Goal: Browse casually

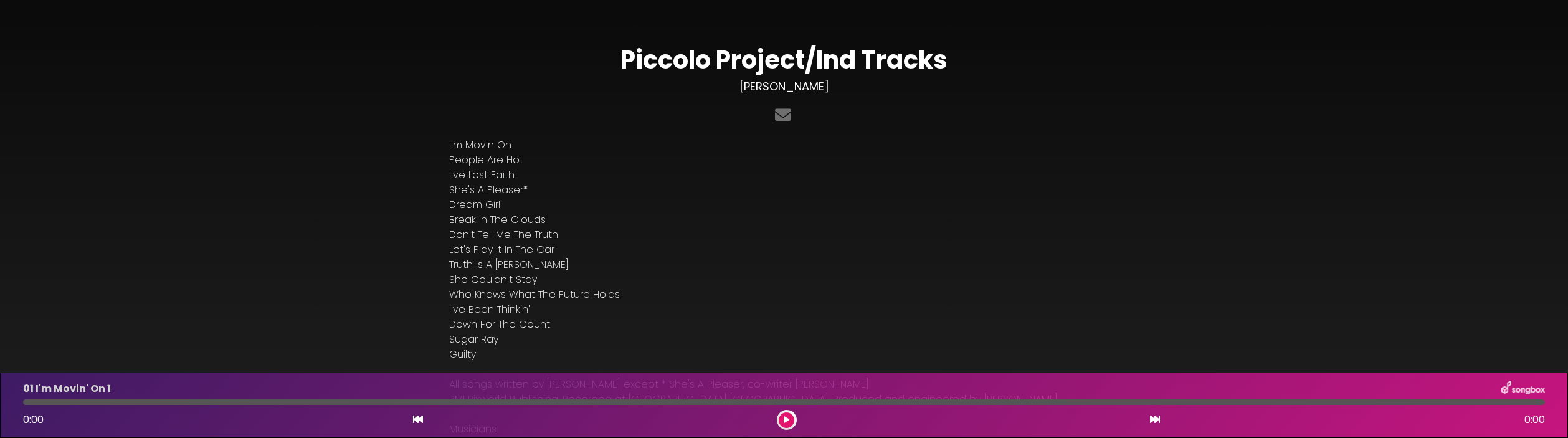
click at [1149, 241] on button at bounding box center [1154, 419] width 11 height 16
click at [1151, 241] on icon at bounding box center [1154, 419] width 10 height 10
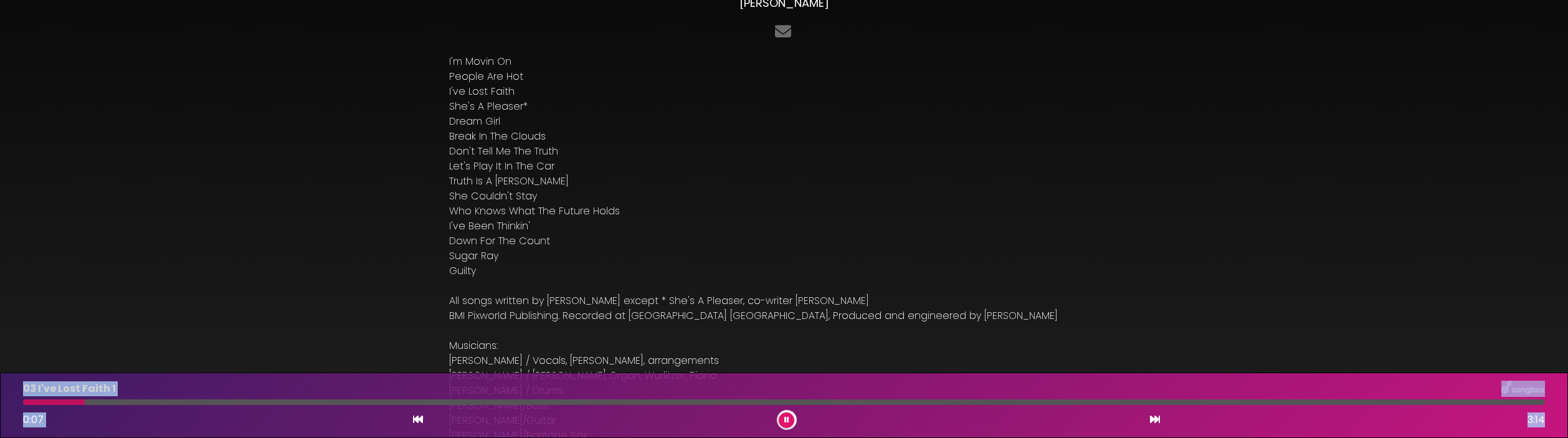
drag, startPoint x: 1546, startPoint y: 435, endPoint x: 1350, endPoint y: 440, distance: 196.1
click at [1350, 241] on html "× Piccolo Project/Ind Tracks [PERSON_NAME] I'm Movin On" at bounding box center [784, 219] width 1568 height 438
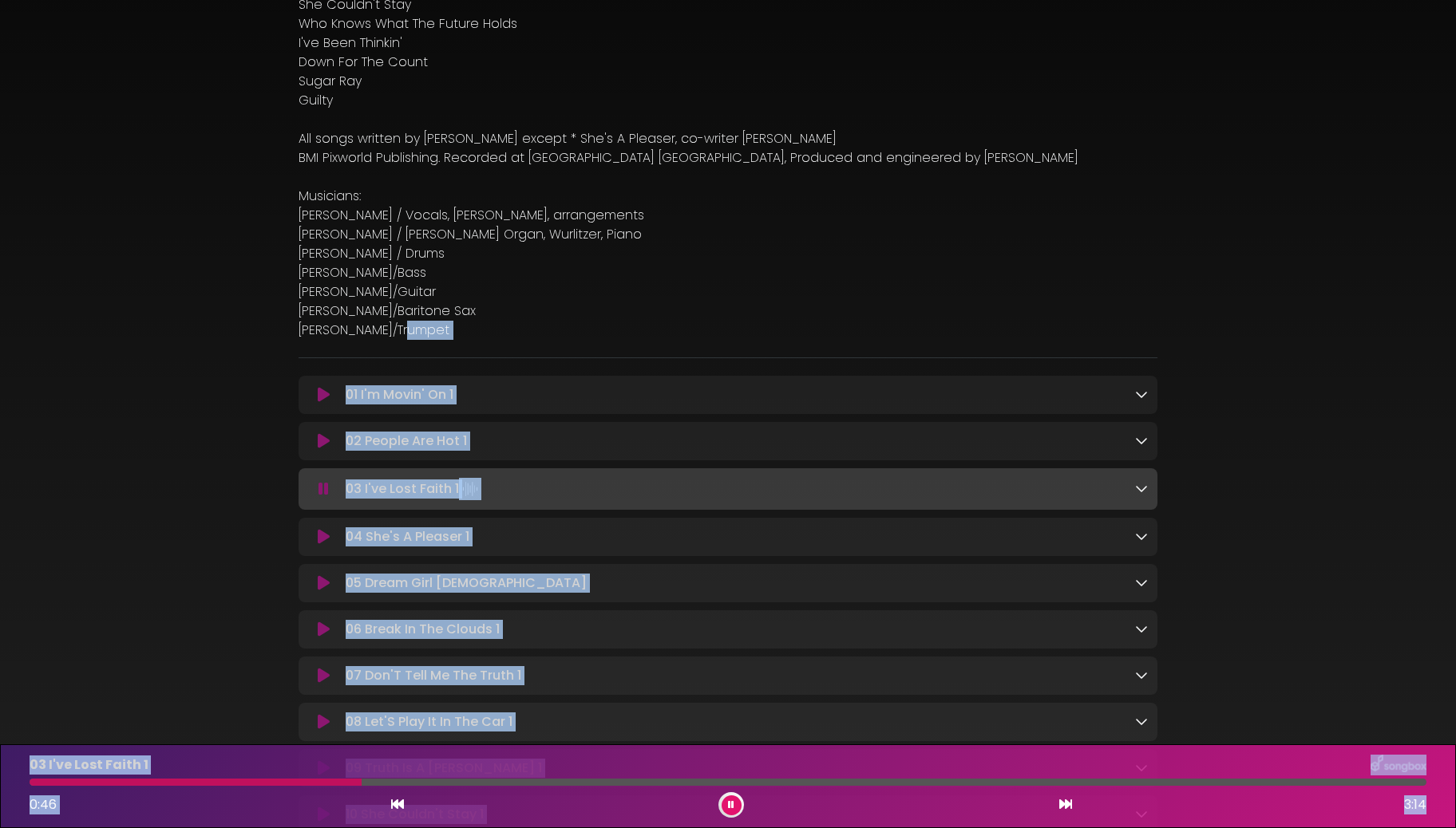
scroll to position [354, 0]
click at [1063, 308] on icon at bounding box center [1065, 803] width 13 height 13
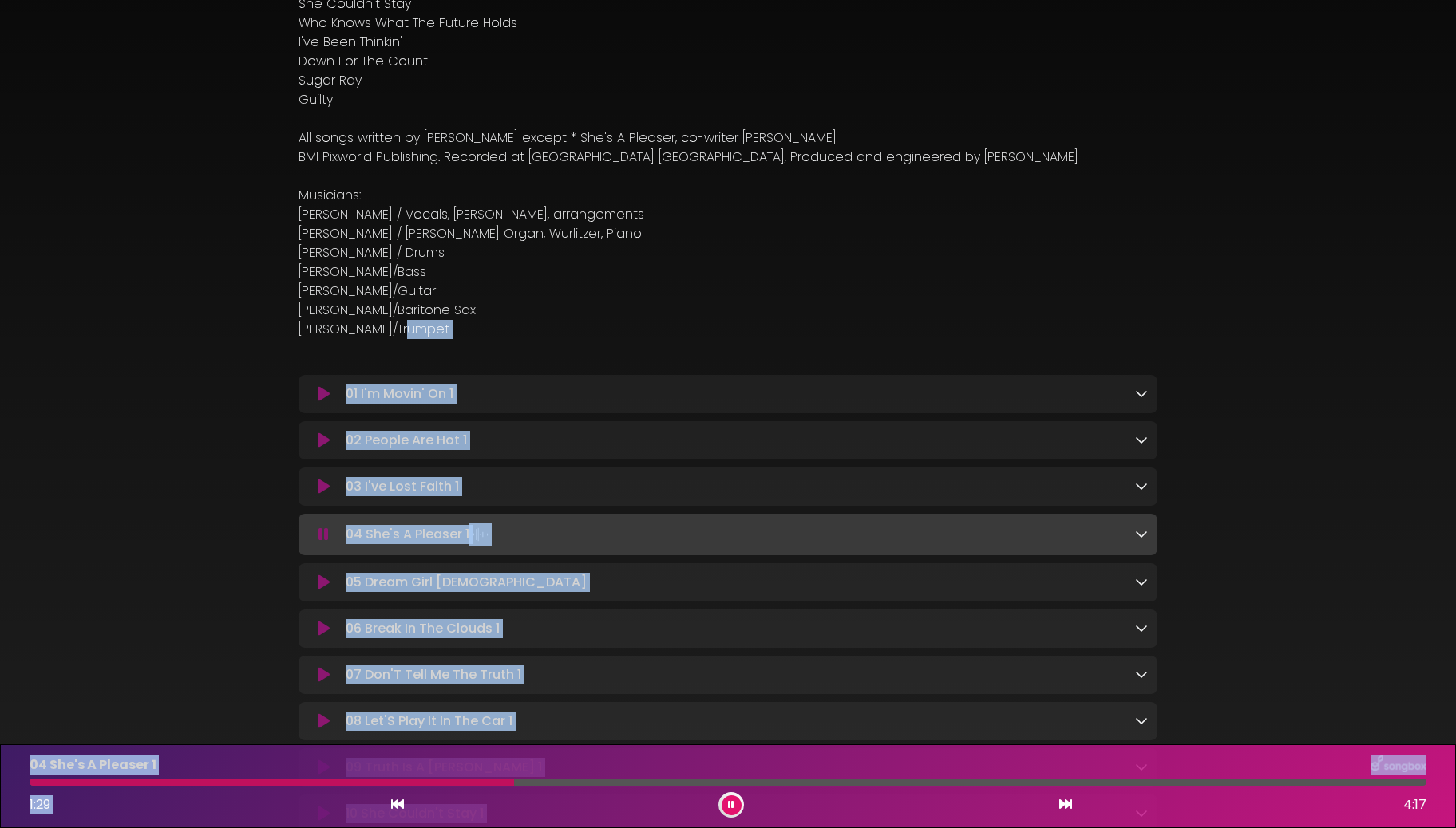
click at [1062, 308] on icon at bounding box center [1065, 803] width 13 height 13
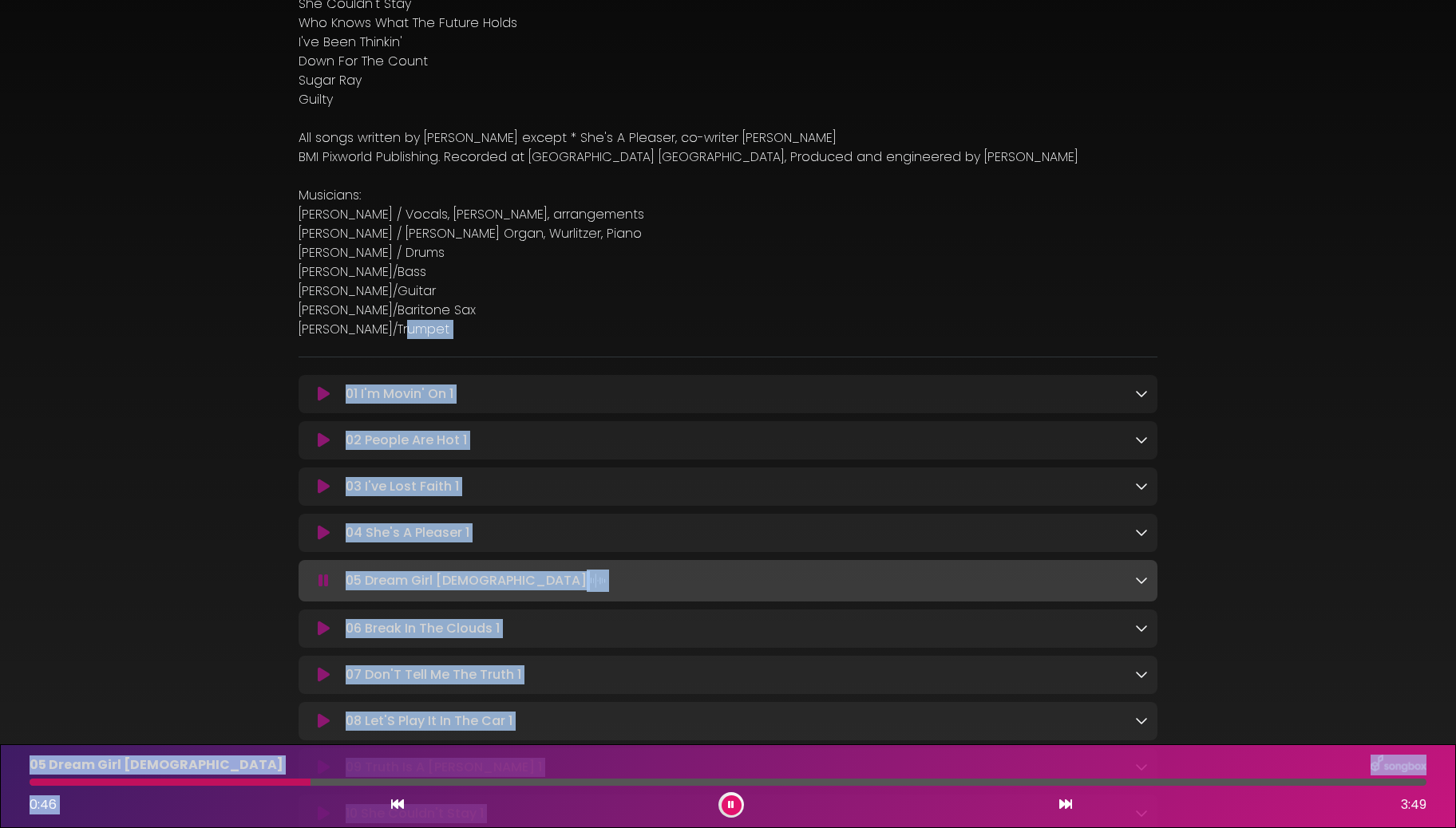
click at [1062, 308] on icon at bounding box center [1065, 803] width 13 height 13
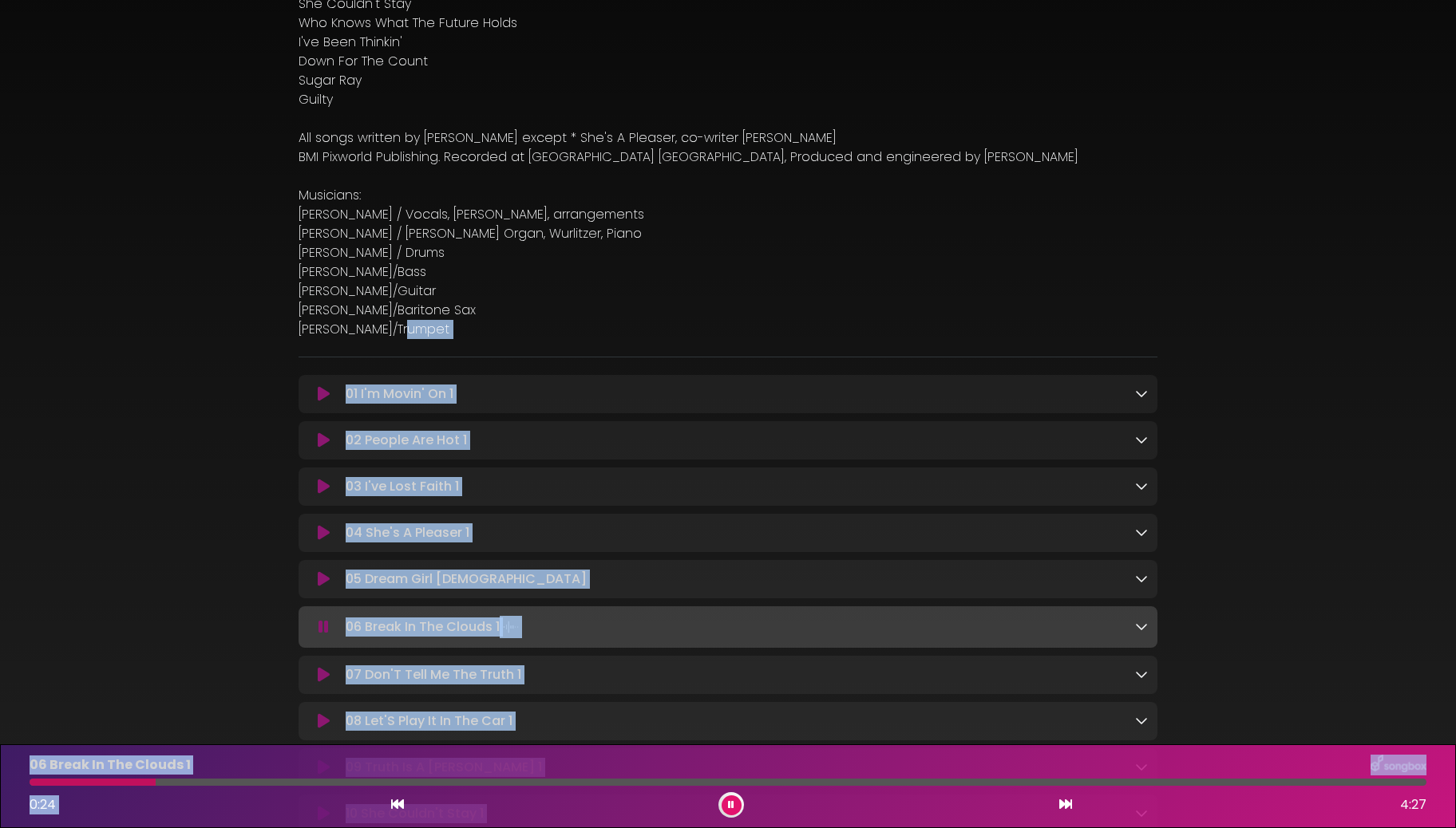
click at [1062, 308] on icon at bounding box center [1065, 803] width 13 height 13
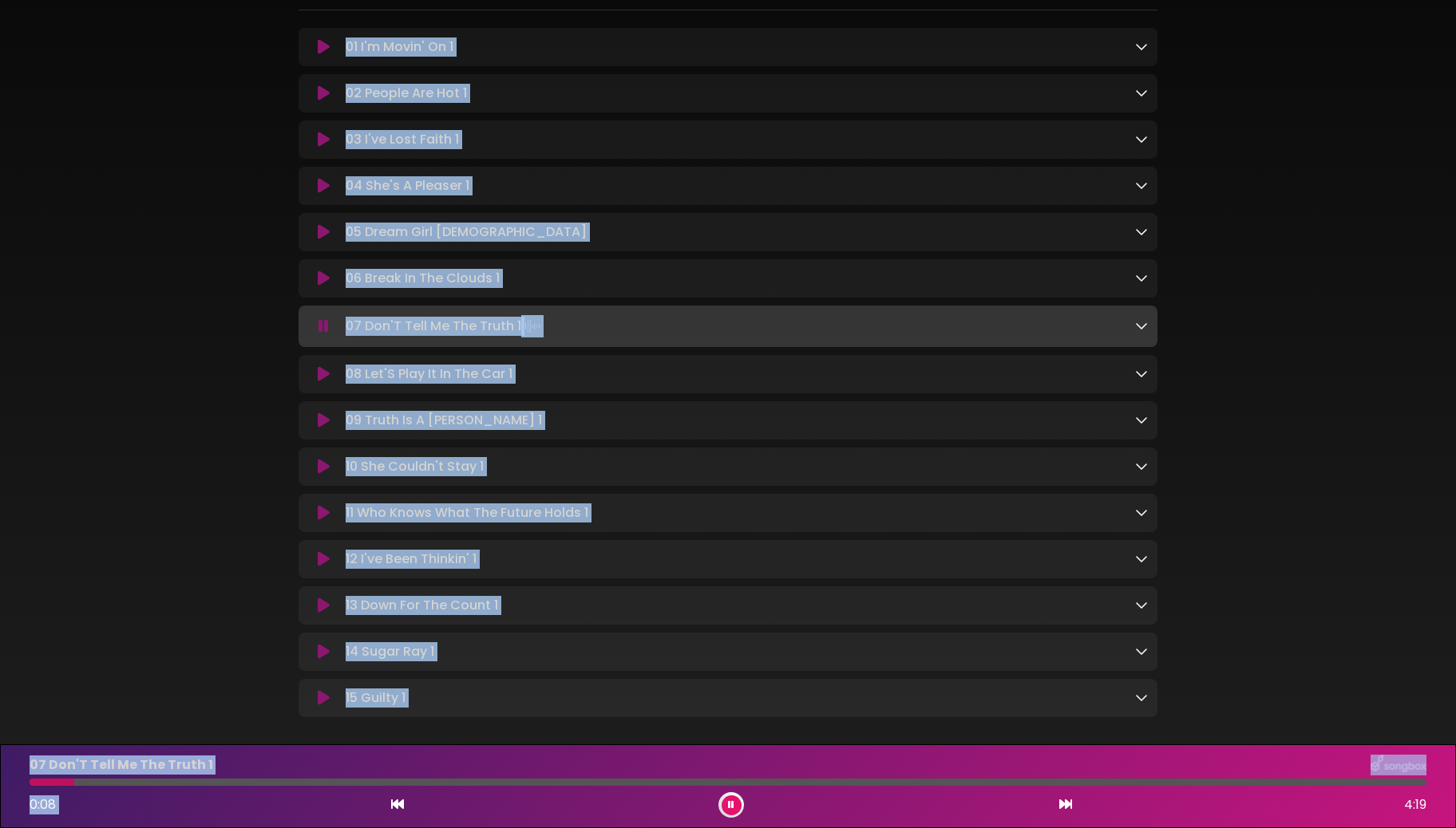
scroll to position [710, 0]
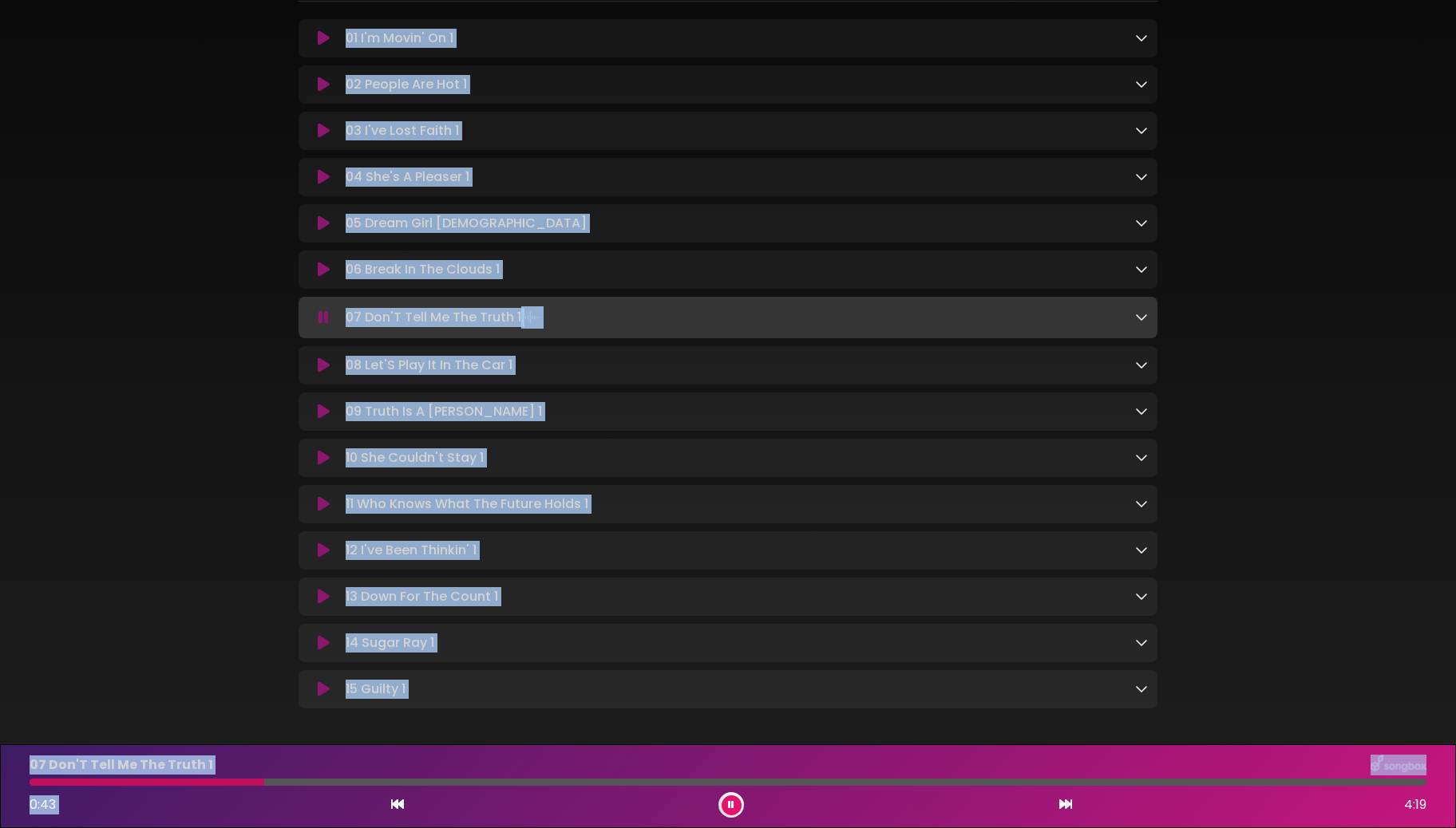
click at [1068, 308] on icon at bounding box center [1065, 803] width 13 height 13
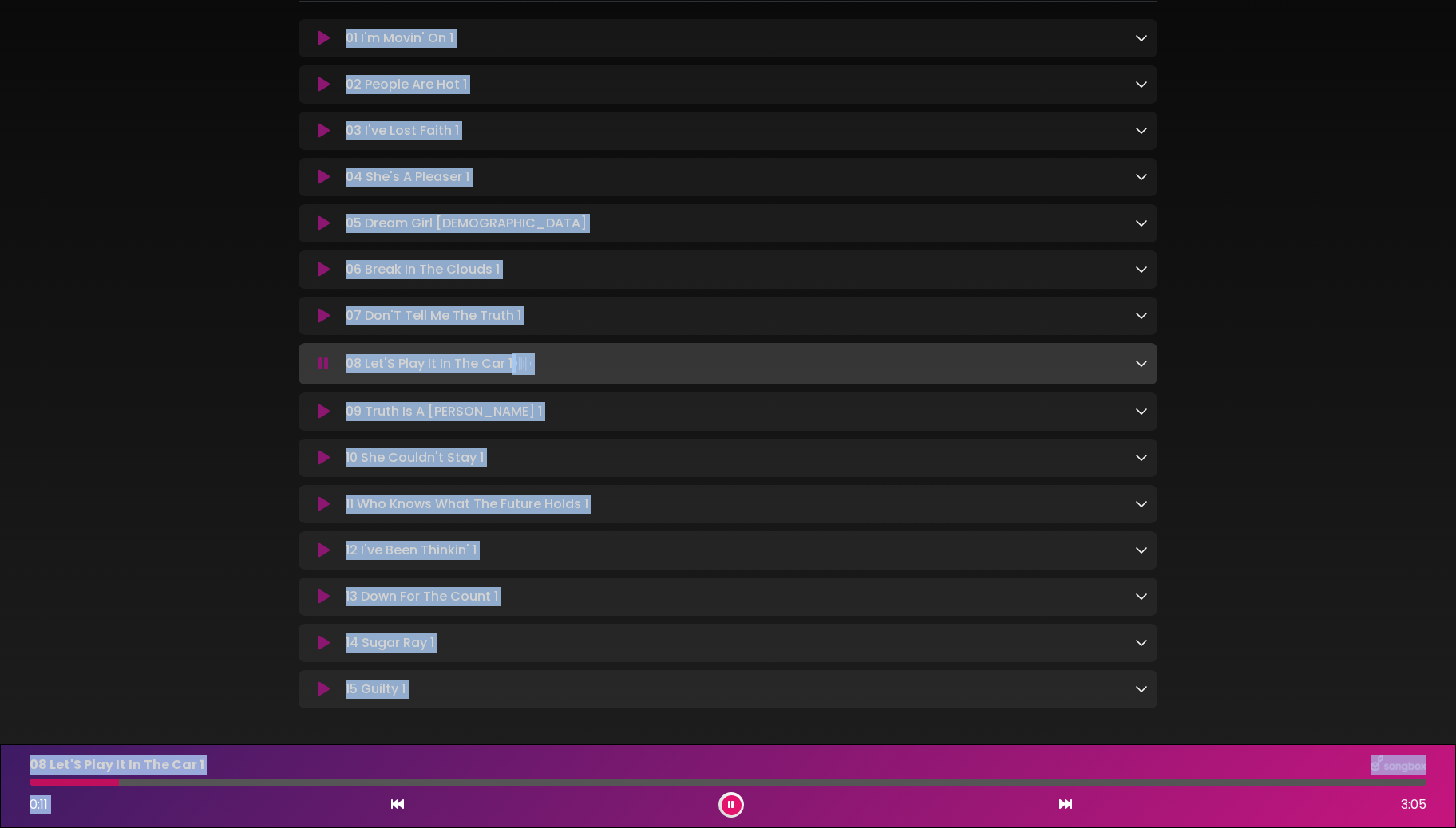
click at [1068, 308] on icon at bounding box center [1065, 803] width 13 height 13
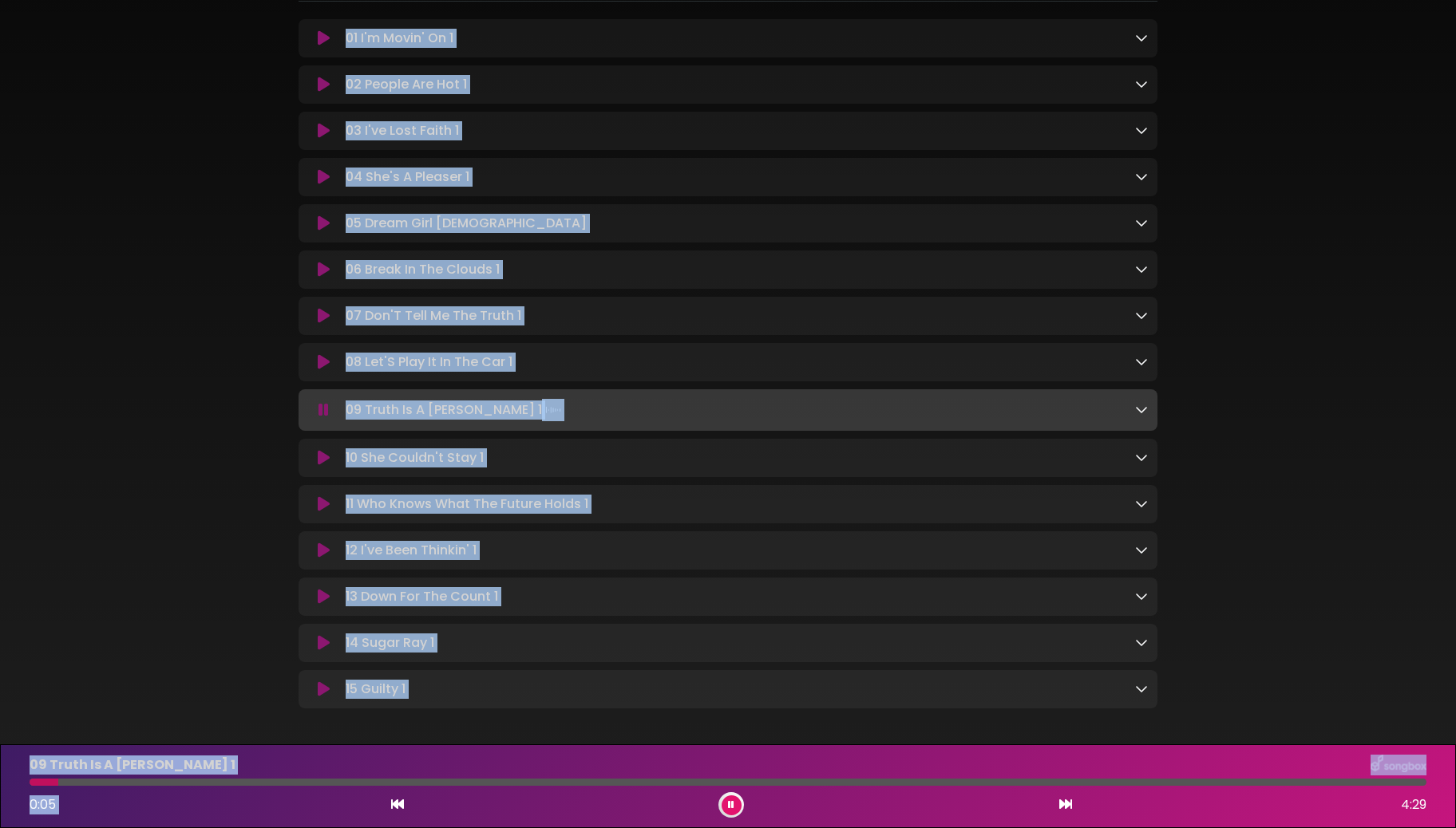
click at [1068, 308] on icon at bounding box center [1065, 803] width 13 height 13
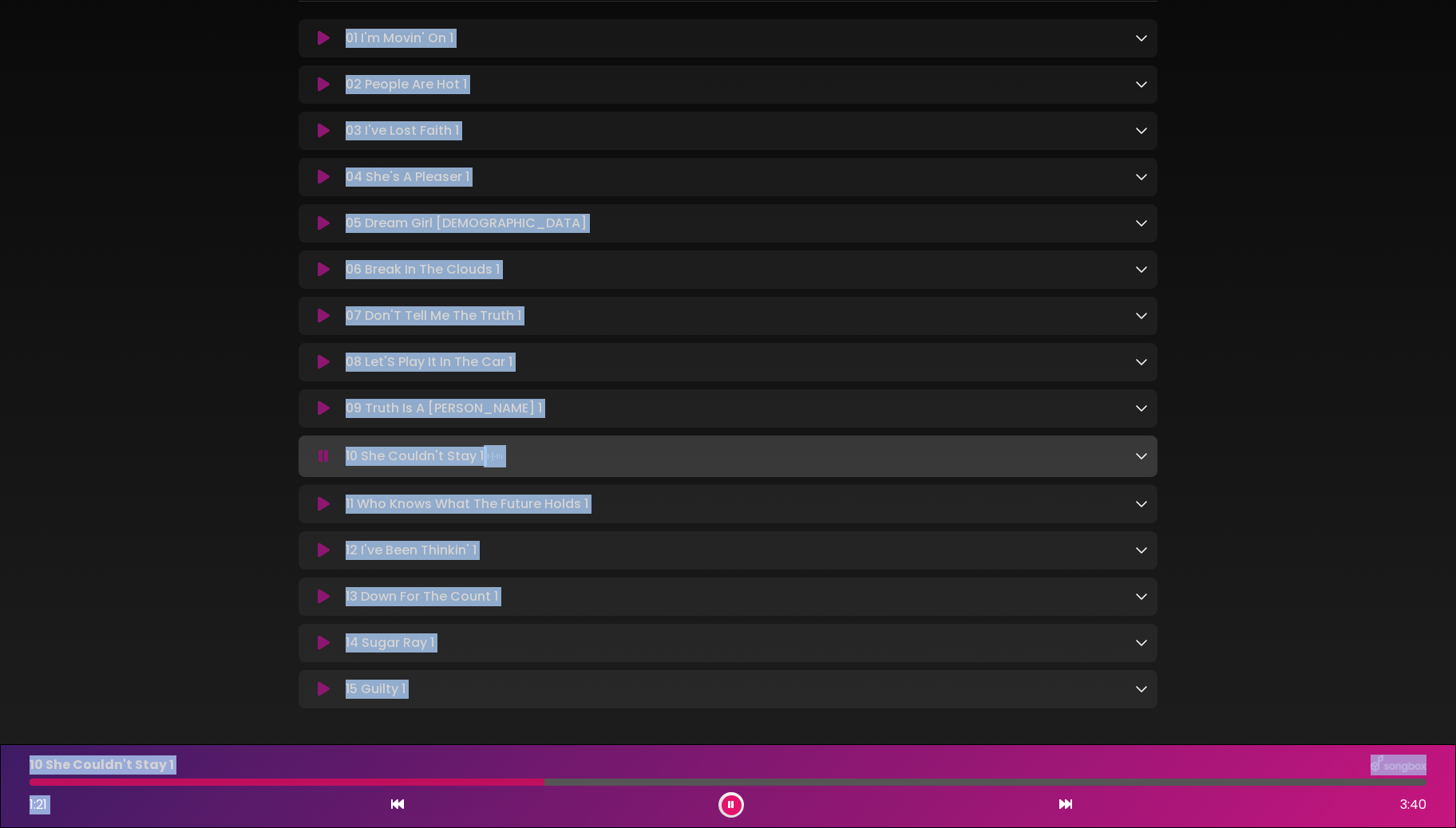
click at [1067, 308] on icon at bounding box center [1065, 803] width 13 height 13
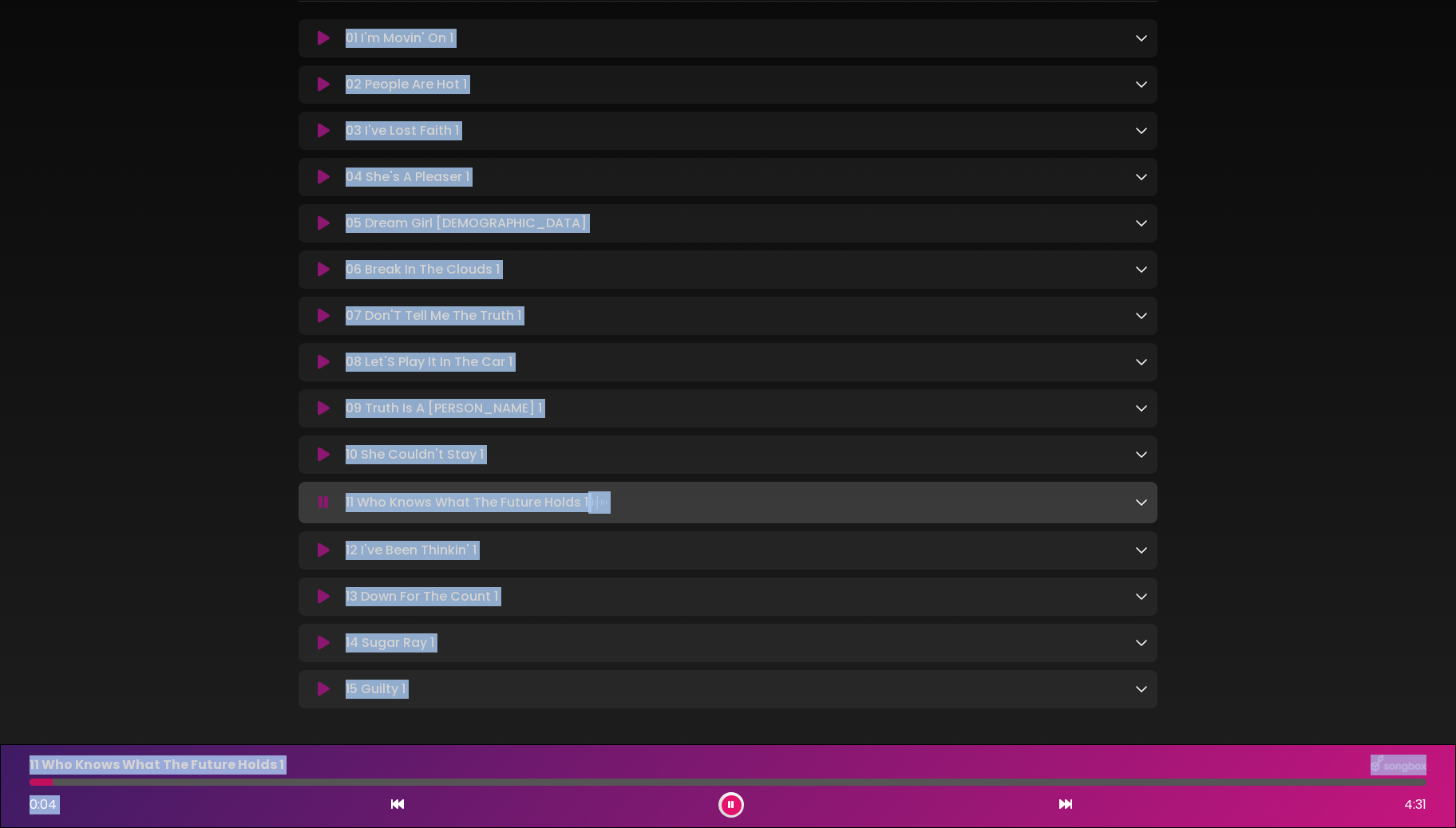
click at [1067, 308] on icon at bounding box center [1065, 803] width 13 height 13
